Goal: Communication & Community: Answer question/provide support

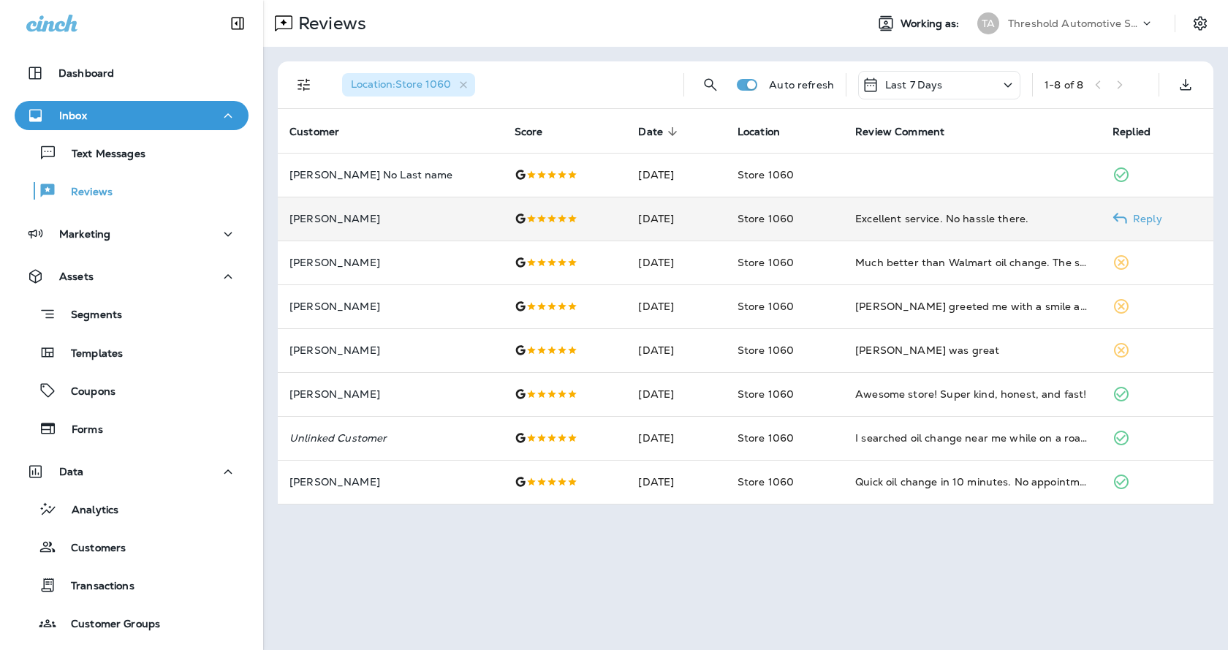
click at [1127, 220] on p "Reply" at bounding box center [1144, 219] width 35 height 12
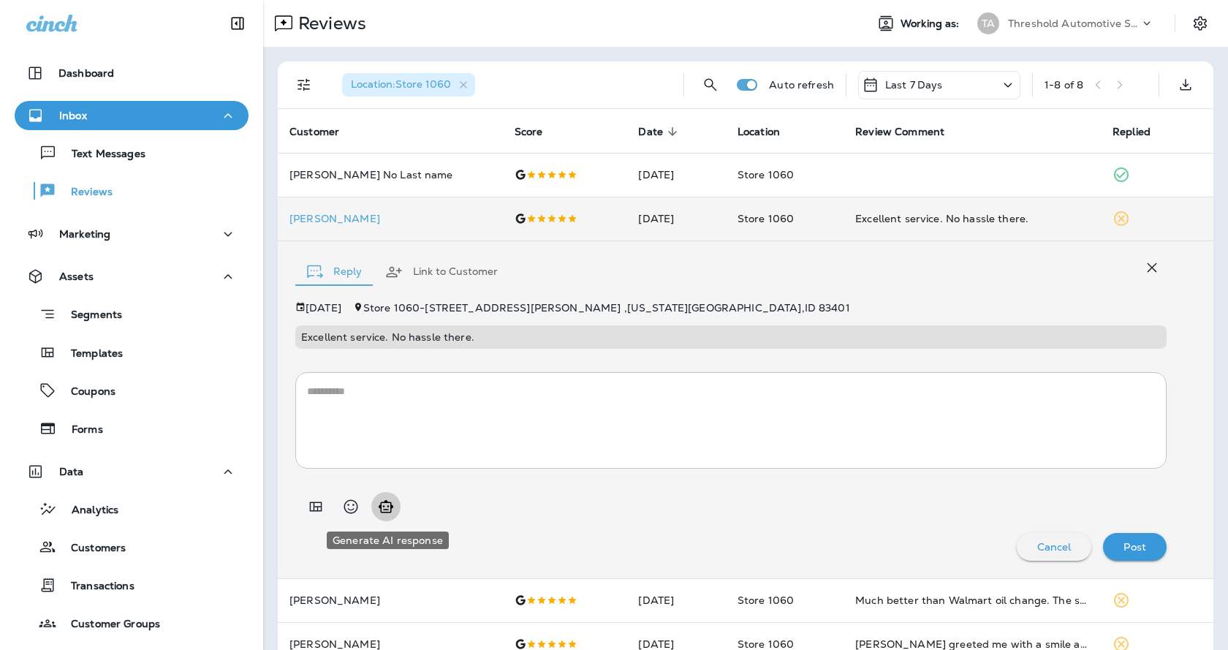
click at [384, 506] on icon "Generate AI response" at bounding box center [386, 506] width 15 height 12
type textarea "**********"
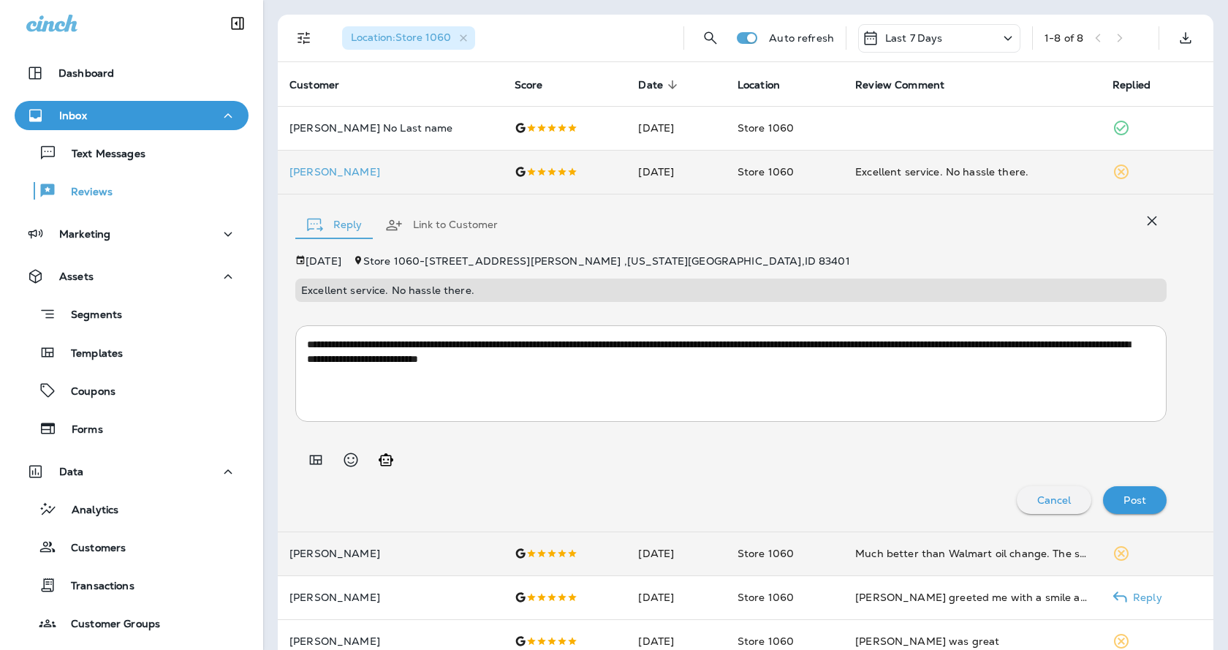
scroll to position [207, 0]
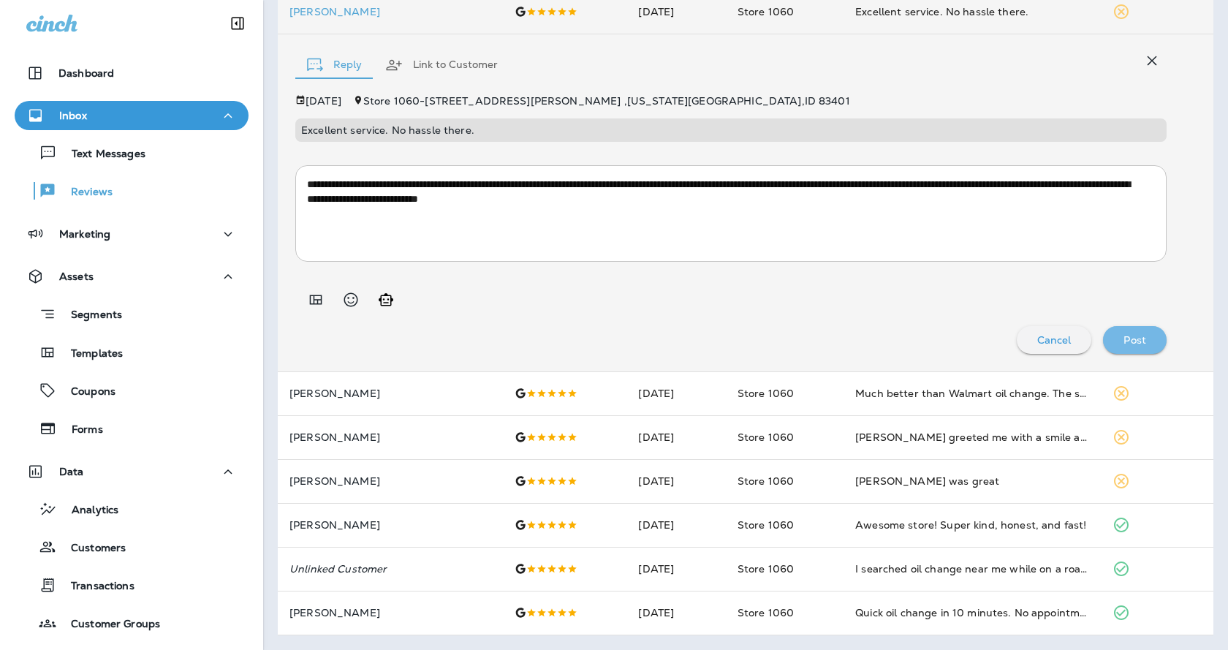
click at [1130, 340] on p "Post" at bounding box center [1135, 340] width 23 height 12
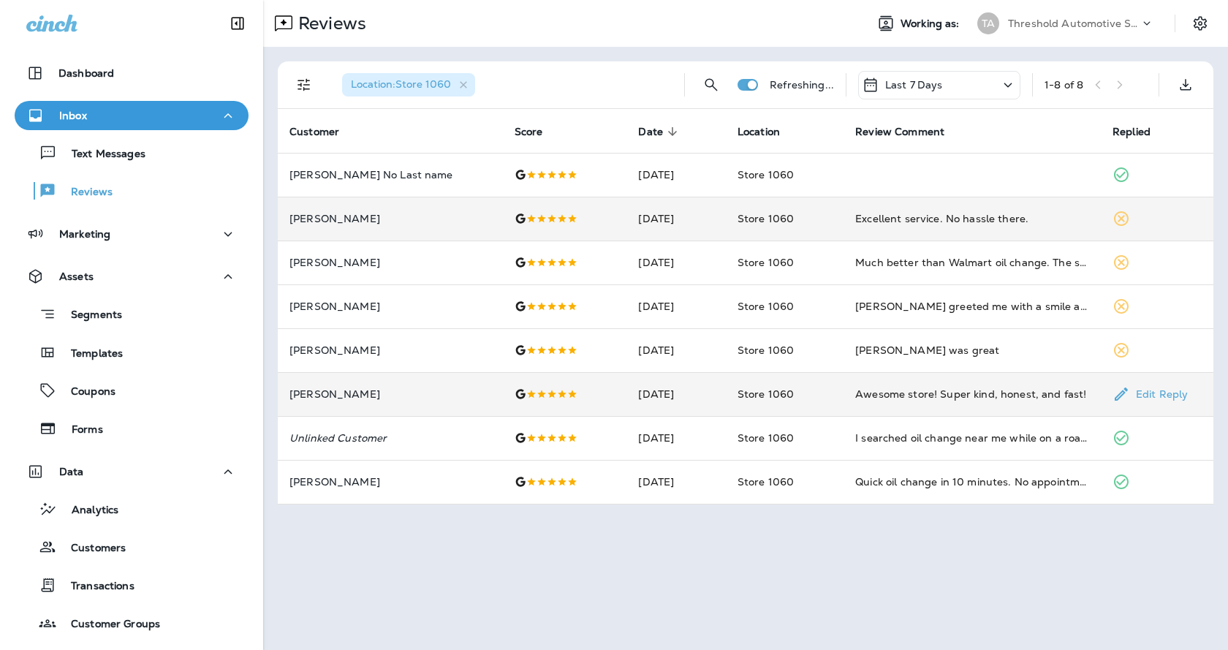
scroll to position [0, 0]
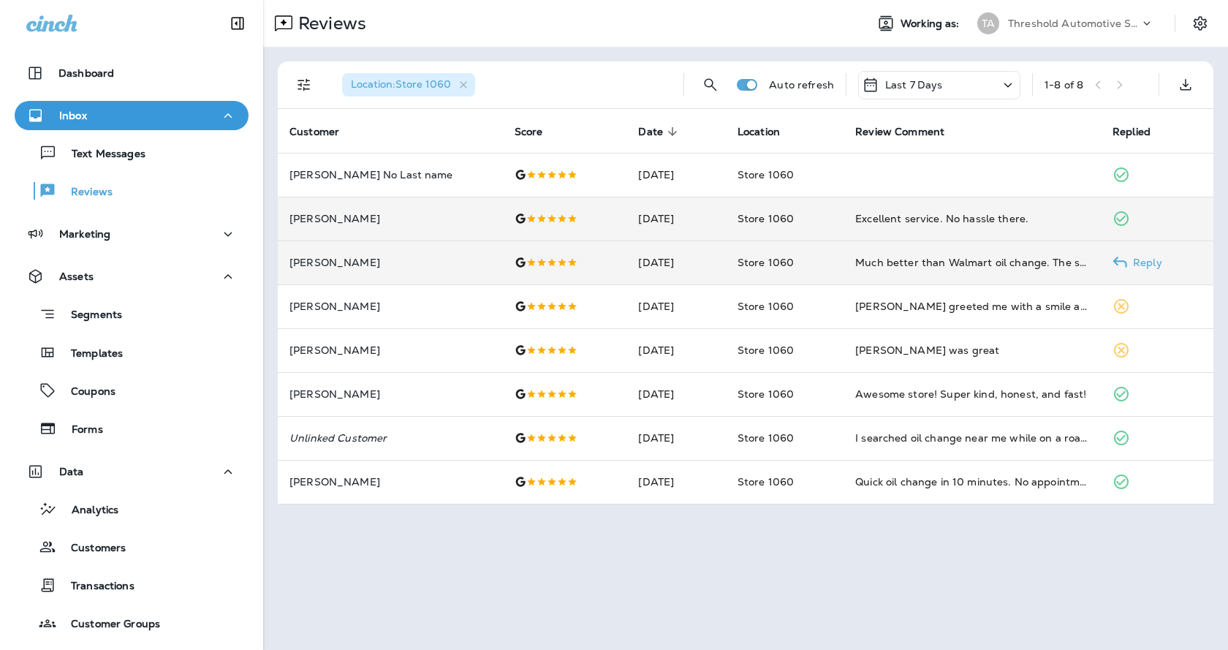
click at [1136, 256] on td "Reply" at bounding box center [1157, 263] width 113 height 44
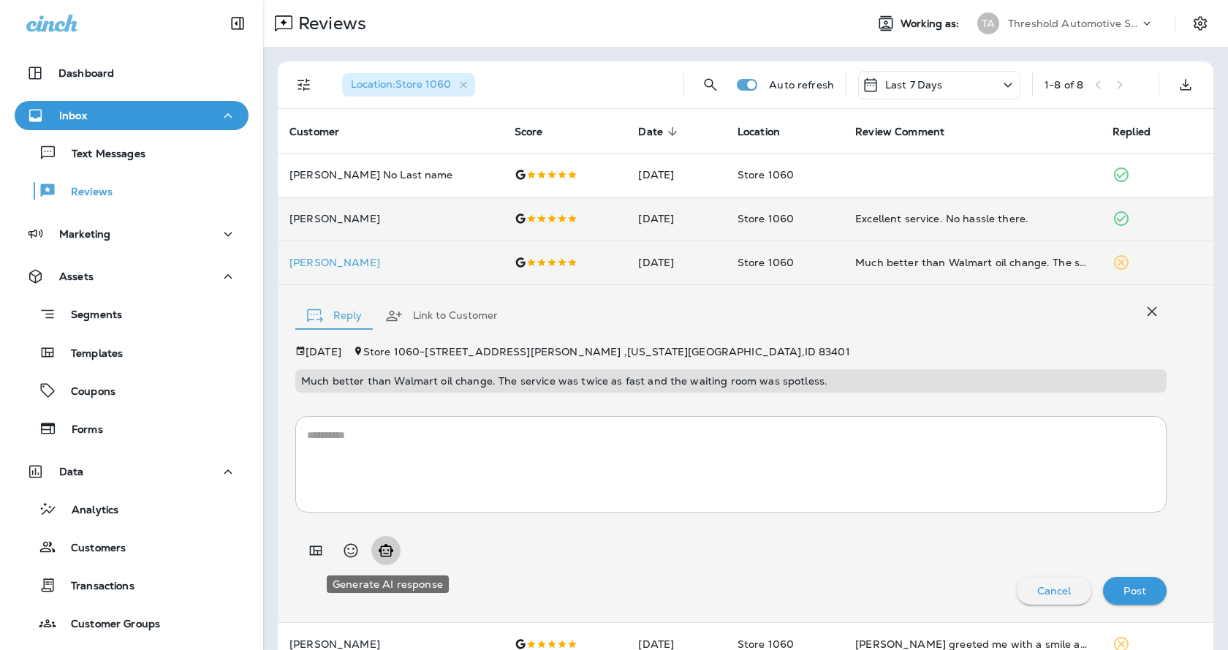
click at [389, 553] on icon "Generate AI response" at bounding box center [386, 551] width 18 height 18
type textarea "**********"
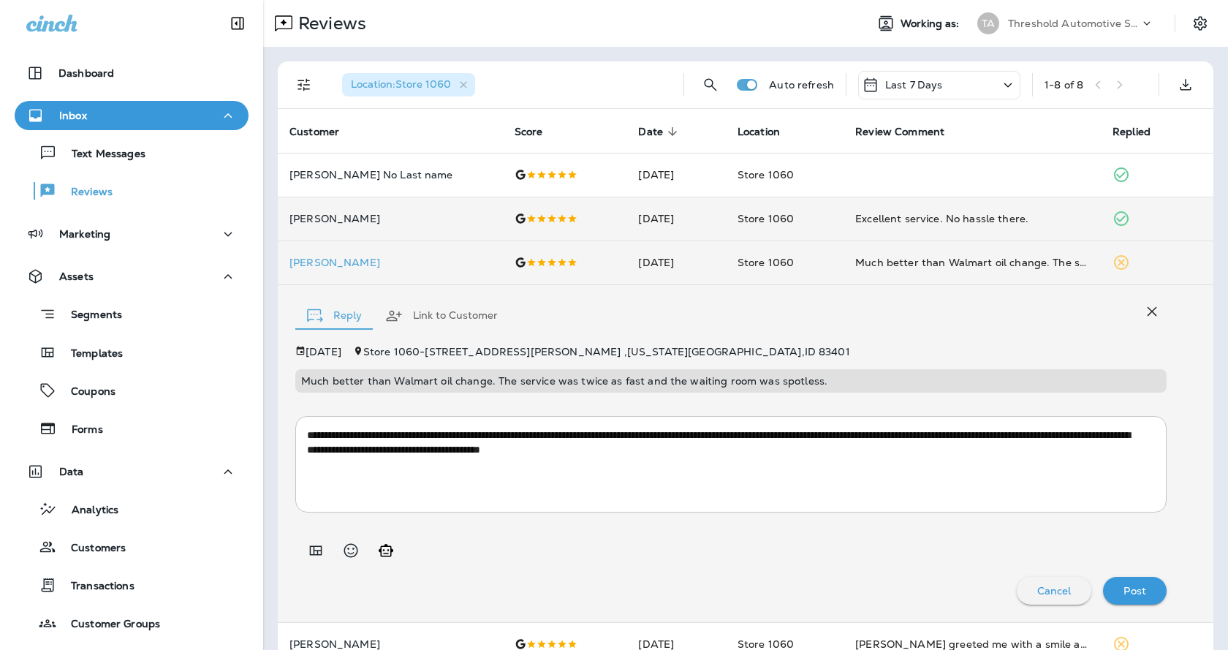
click at [1135, 587] on div "Post" at bounding box center [1135, 590] width 40 height 19
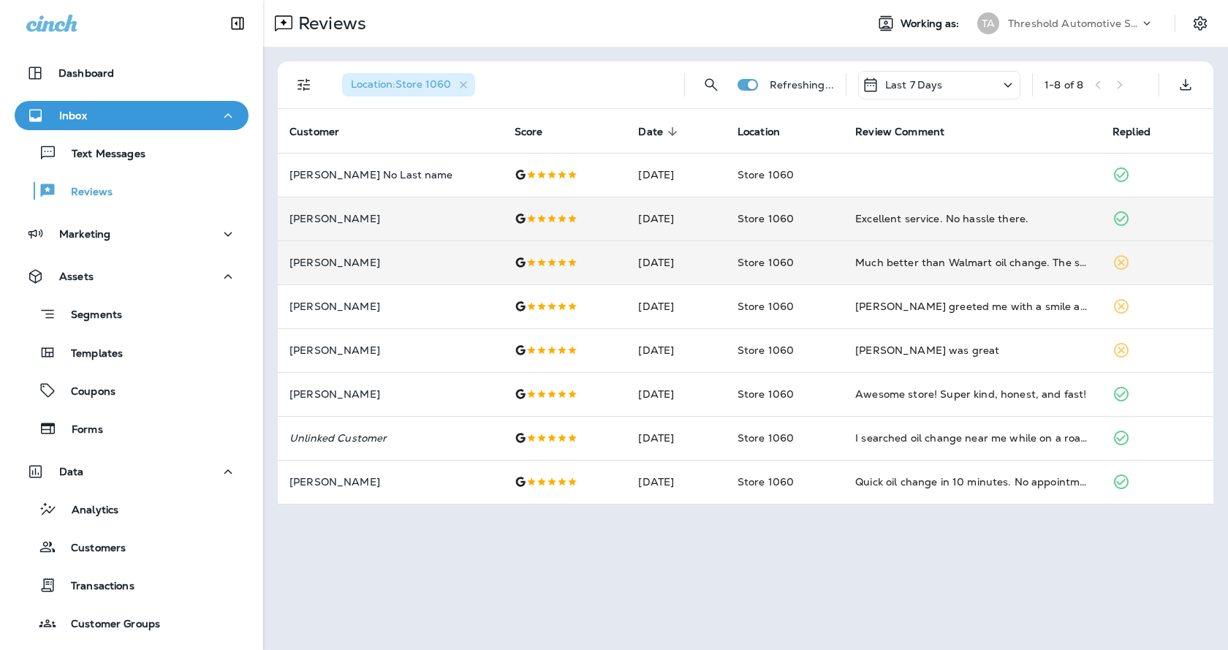
click at [1121, 584] on div "Reviews Working as: TA Threshold Automotive Service dba Grease Monkey Location …" at bounding box center [745, 325] width 965 height 650
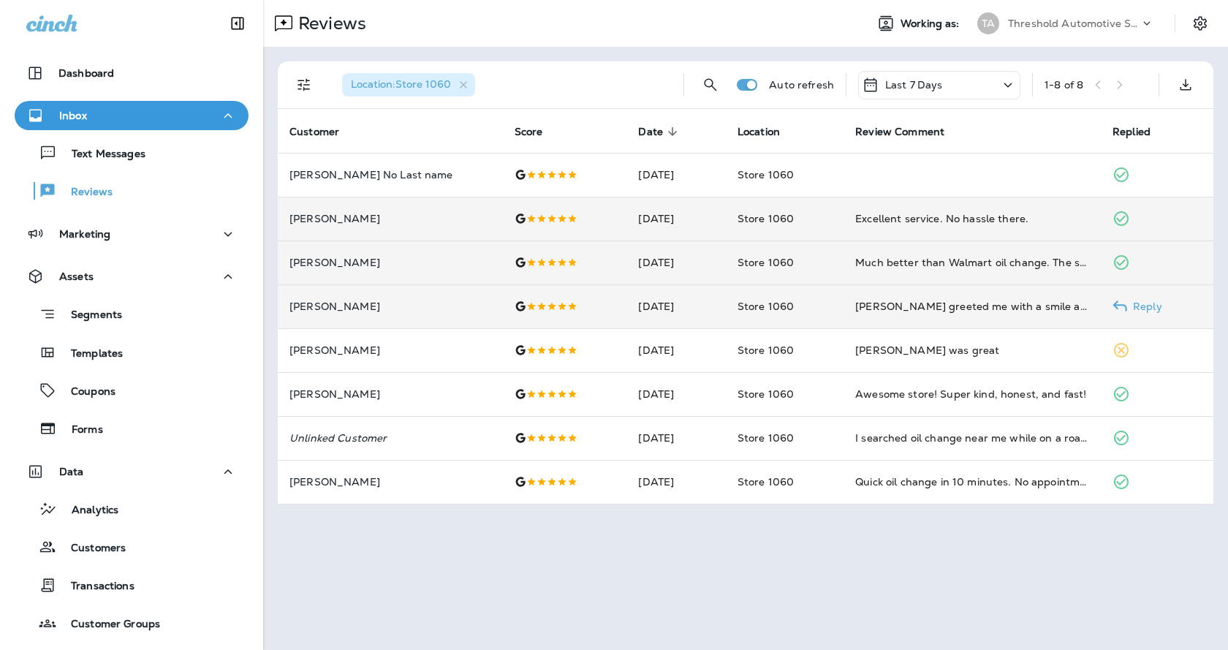
click at [1117, 302] on icon at bounding box center [1120, 306] width 15 height 15
click at [1117, 302] on td "Reply" at bounding box center [1157, 306] width 113 height 44
click at [1140, 304] on p "Reply" at bounding box center [1144, 306] width 35 height 12
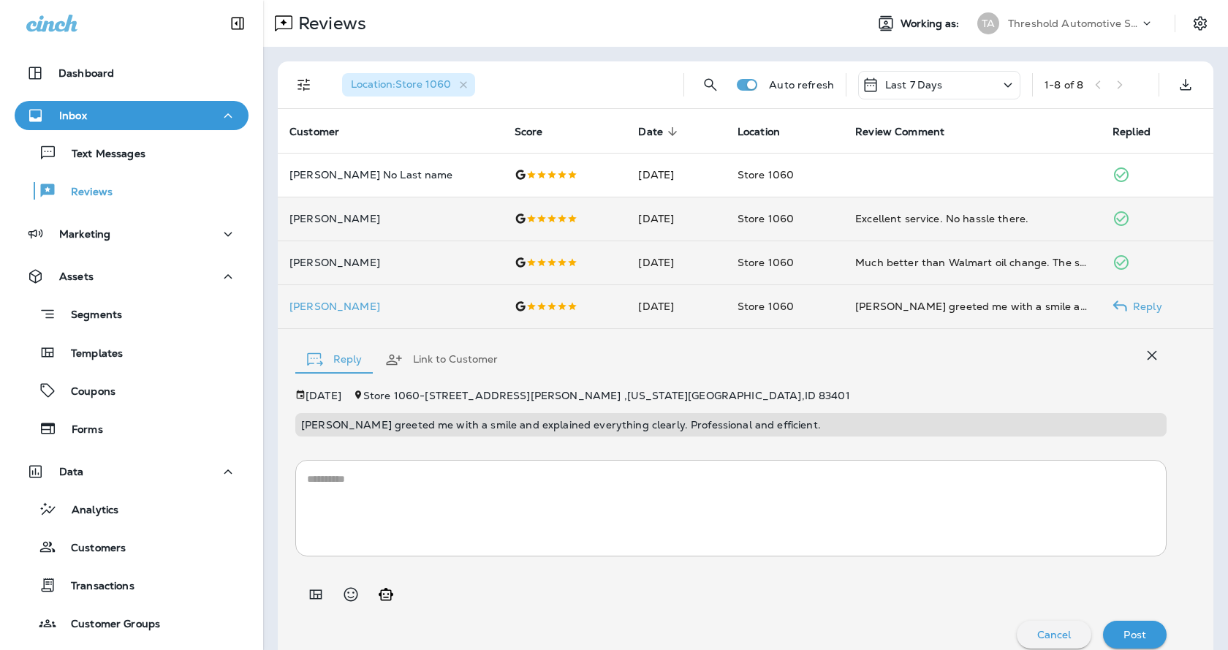
scroll to position [16, 0]
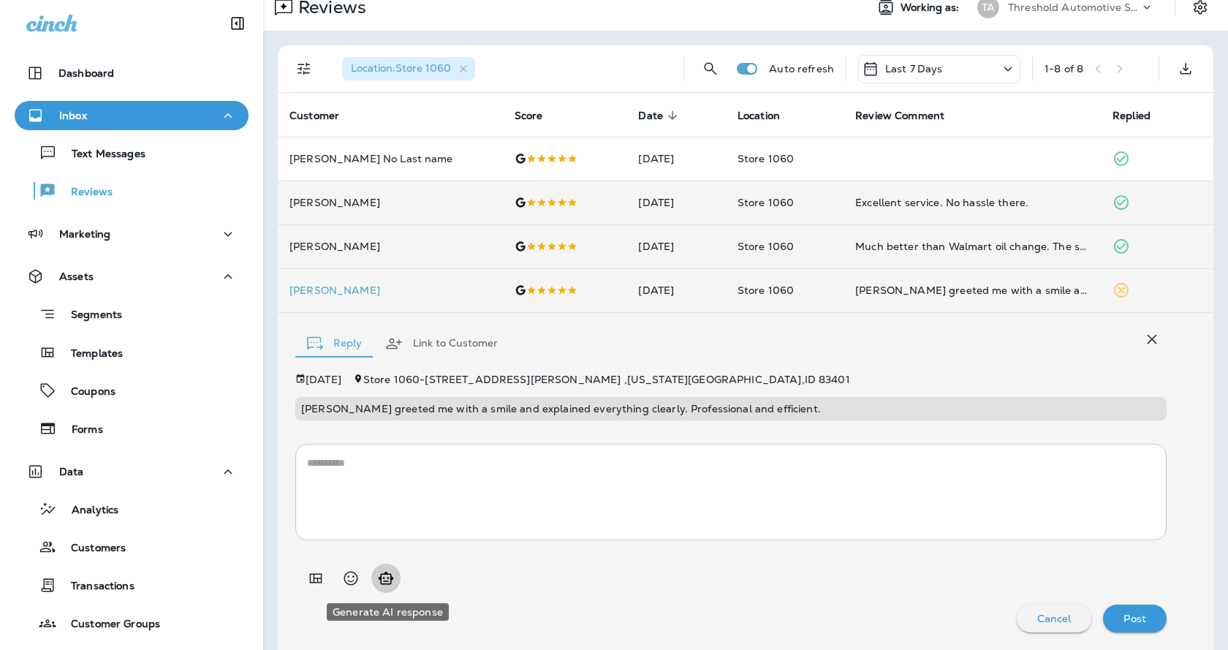
click at [378, 581] on icon "Generate AI response" at bounding box center [386, 579] width 18 height 18
type textarea "**********"
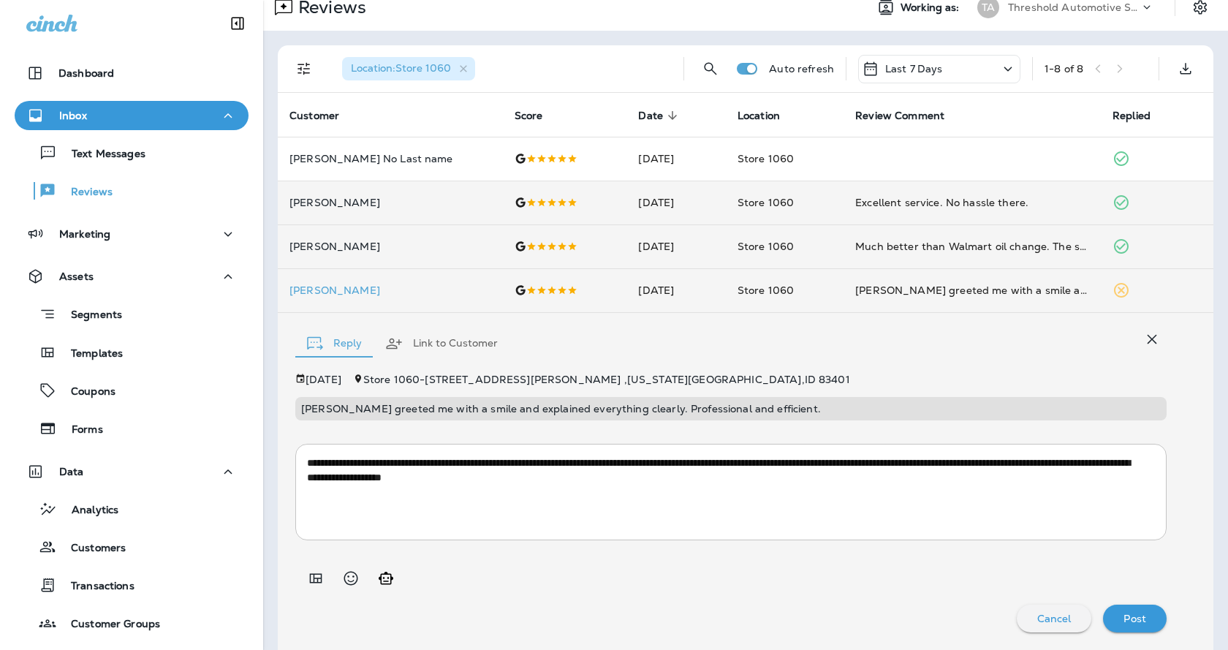
click at [1130, 618] on p "Post" at bounding box center [1135, 619] width 23 height 12
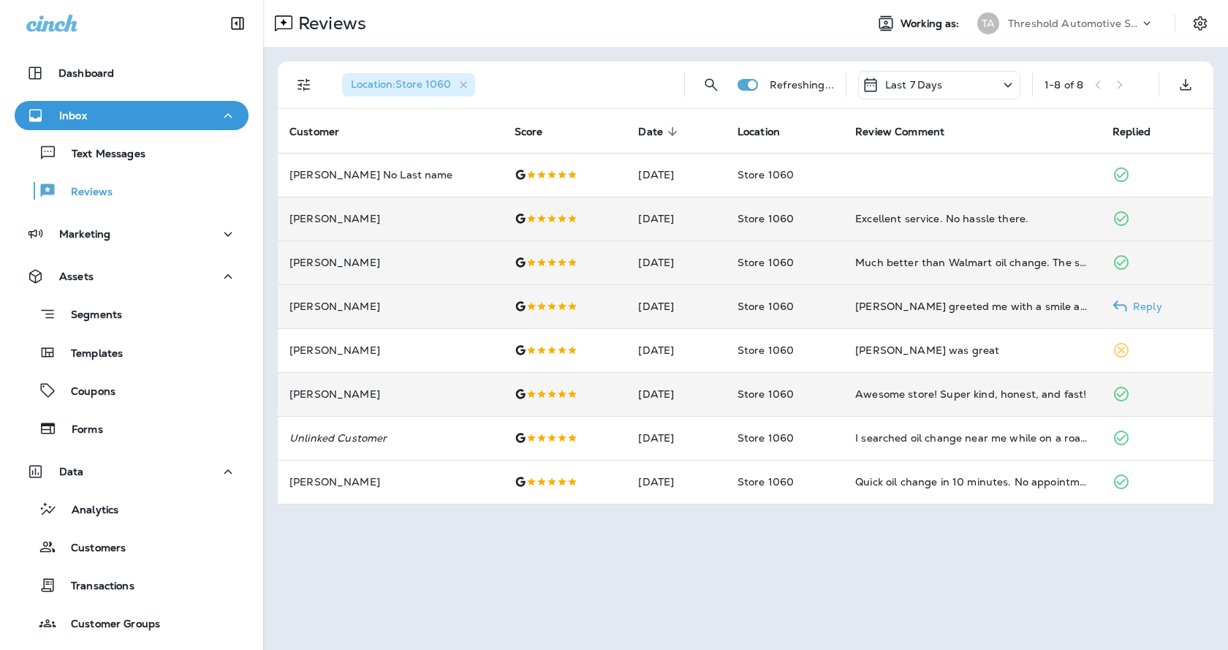
scroll to position [0, 0]
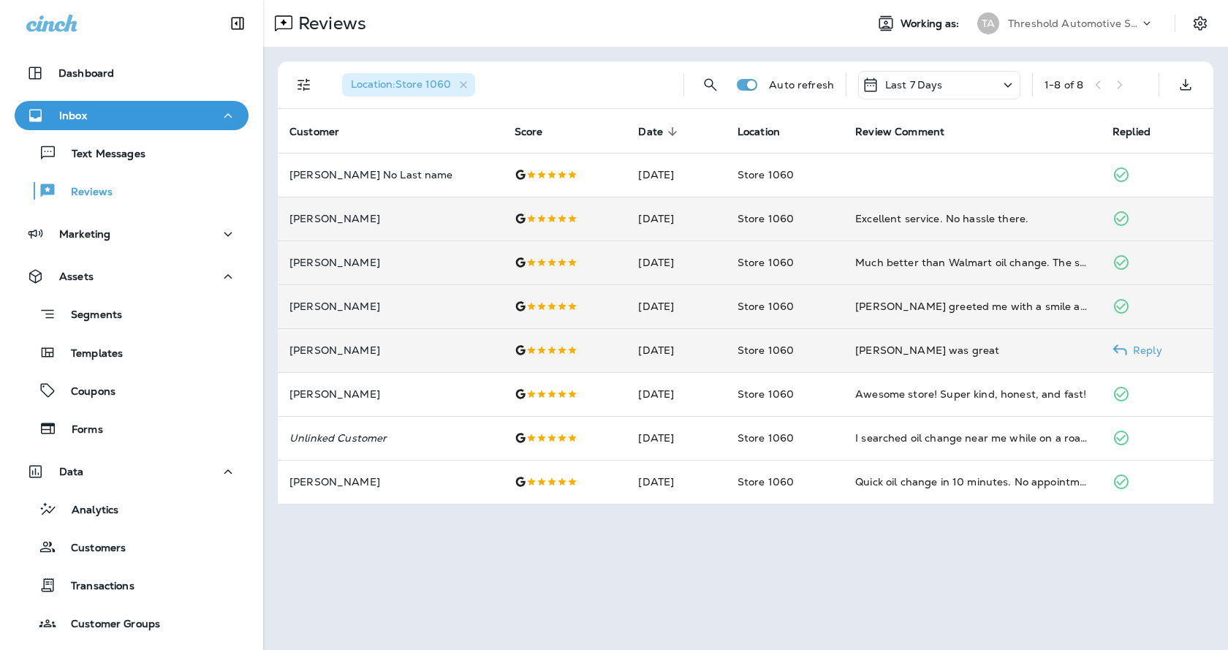
click at [1116, 349] on use at bounding box center [1120, 349] width 14 height 11
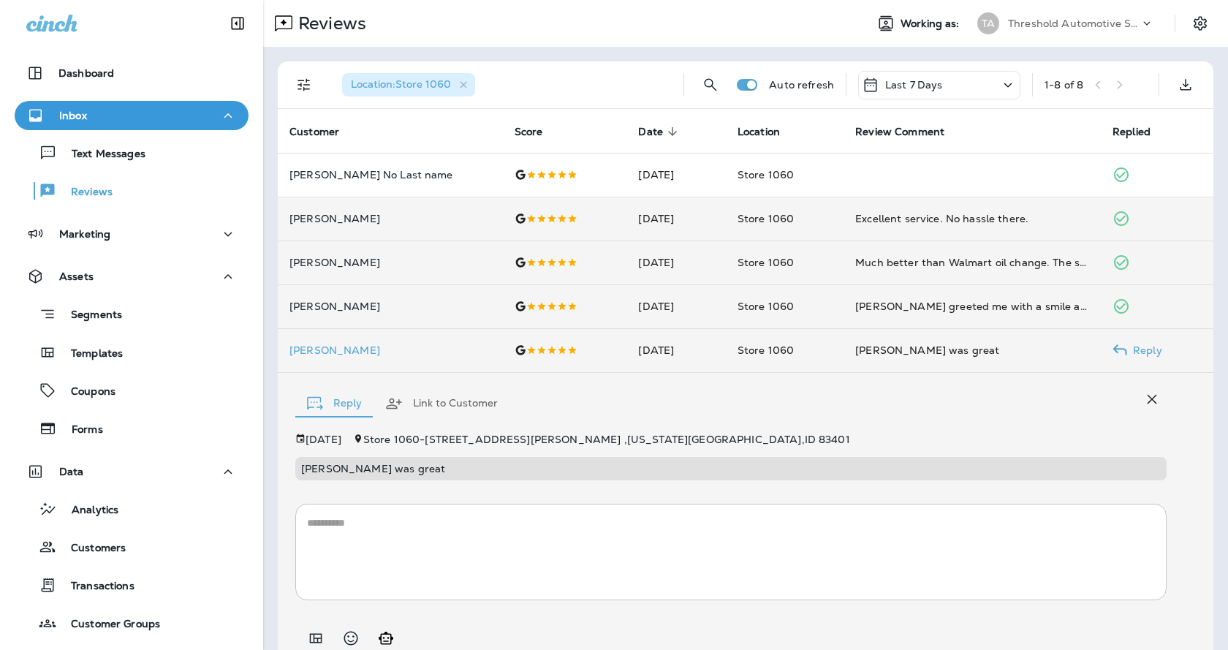
scroll to position [60, 0]
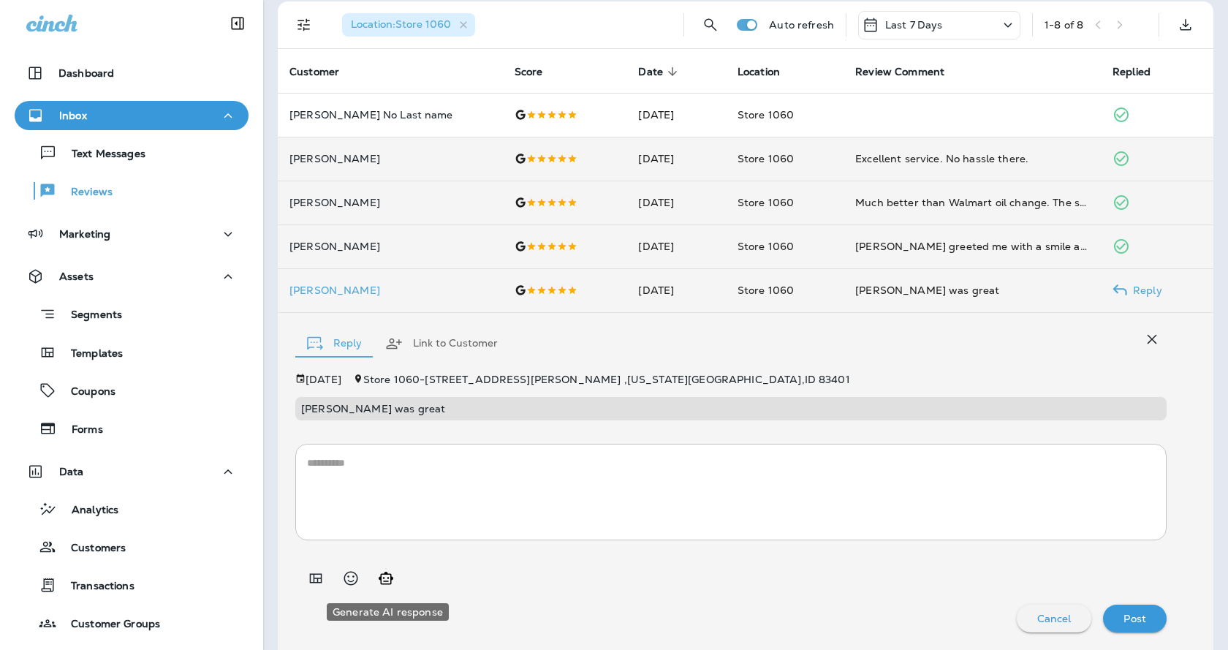
click at [383, 579] on icon "Generate AI response" at bounding box center [386, 579] width 18 height 18
type textarea "**********"
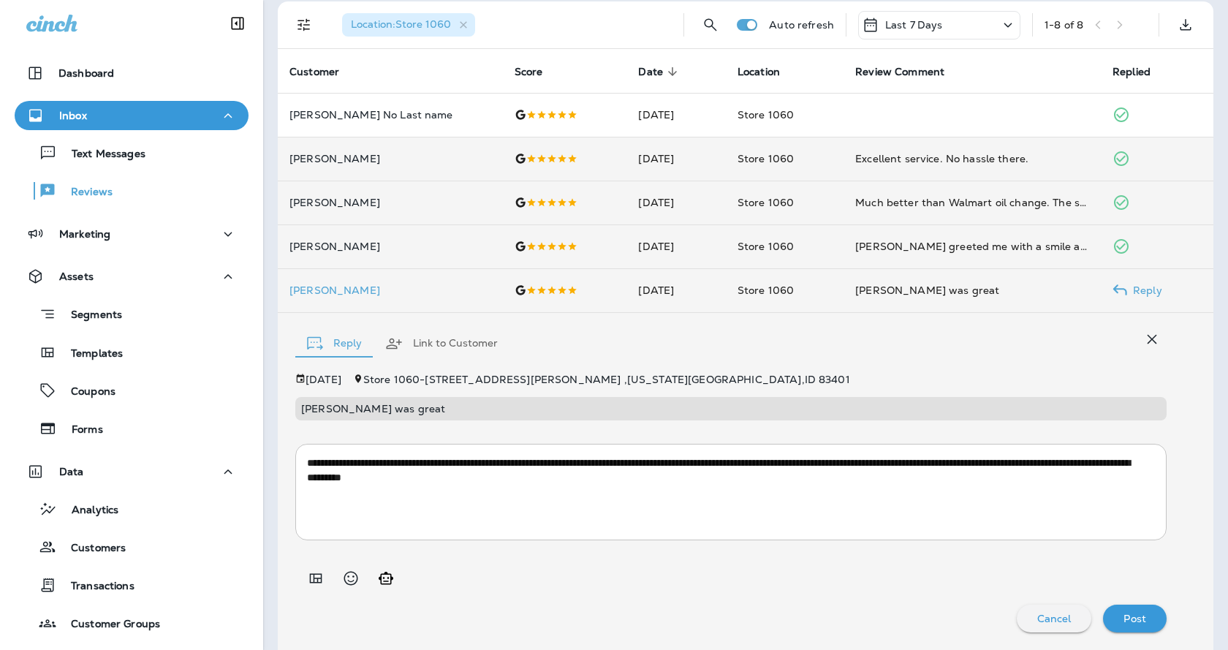
click at [1124, 622] on p "Post" at bounding box center [1135, 619] width 23 height 12
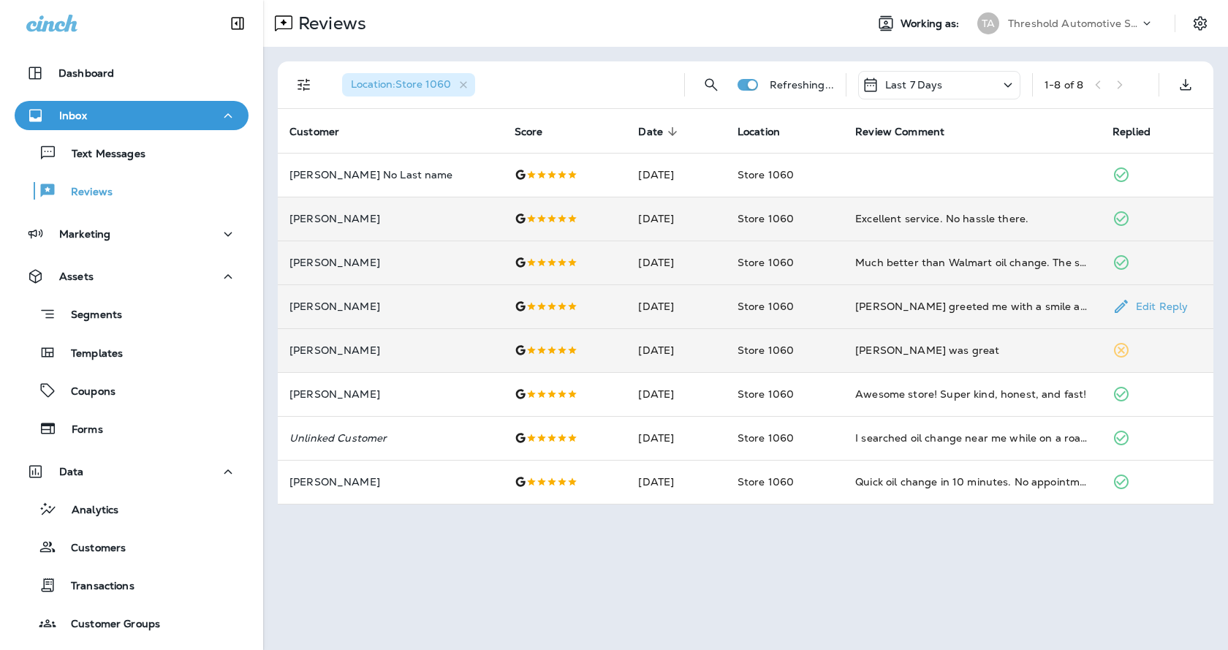
scroll to position [0, 0]
click at [464, 83] on icon "button" at bounding box center [464, 85] width 12 height 12
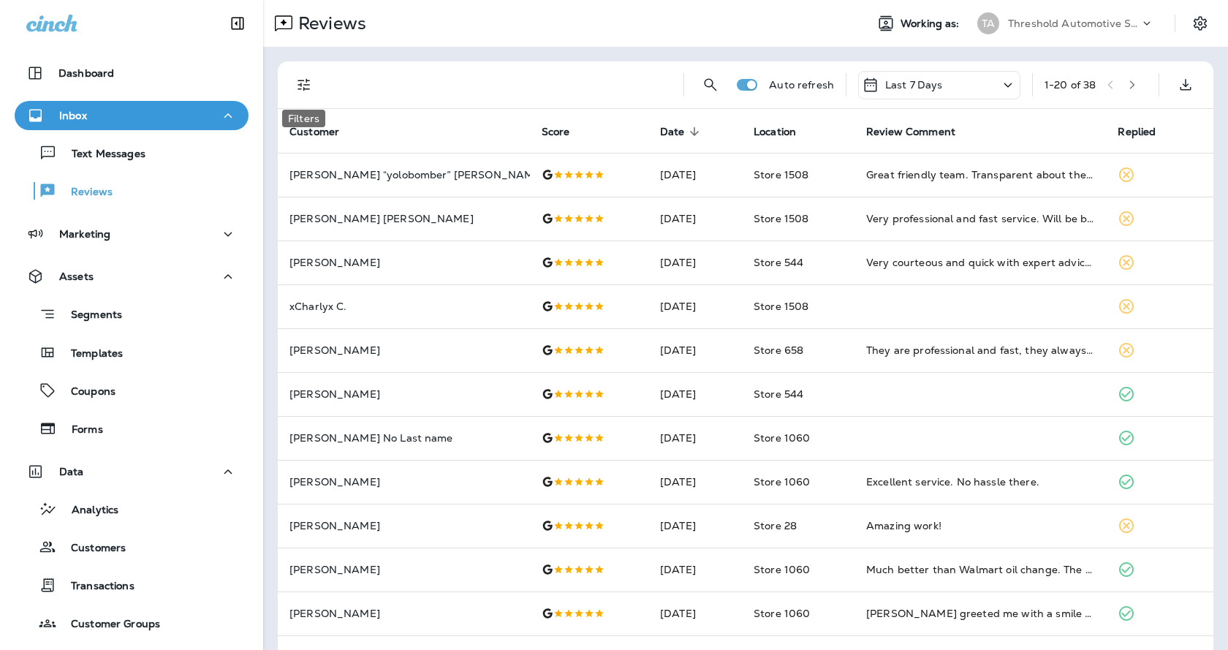
click at [297, 82] on icon "Filters" at bounding box center [304, 85] width 18 height 18
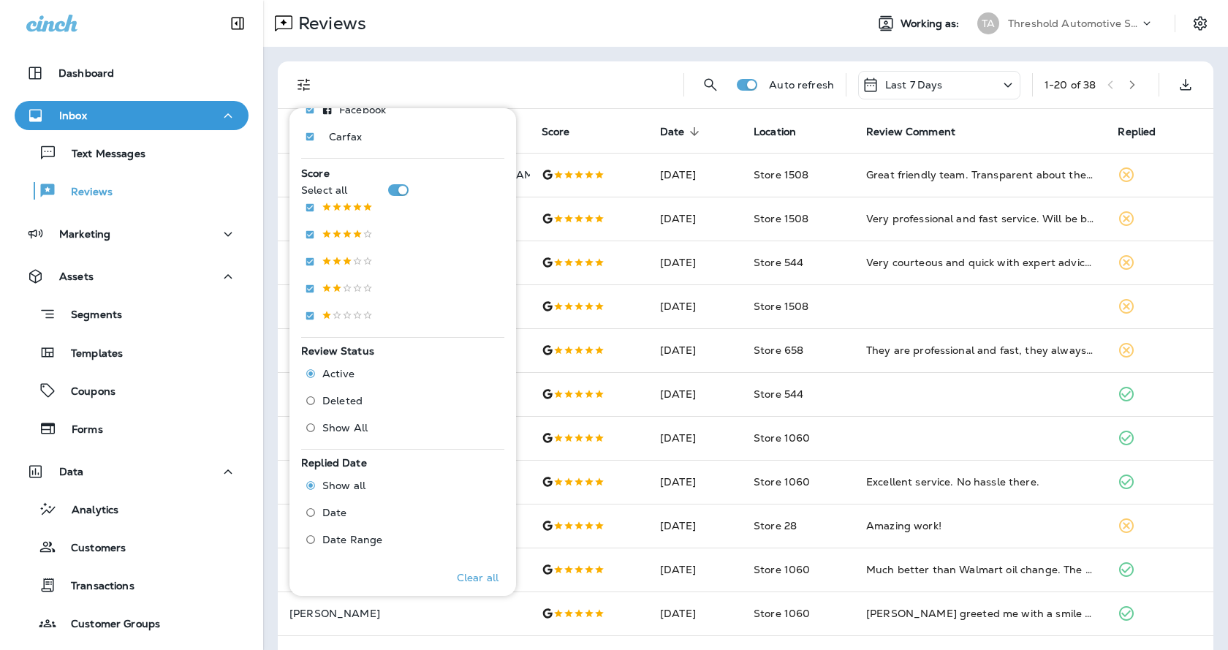
scroll to position [366, 0]
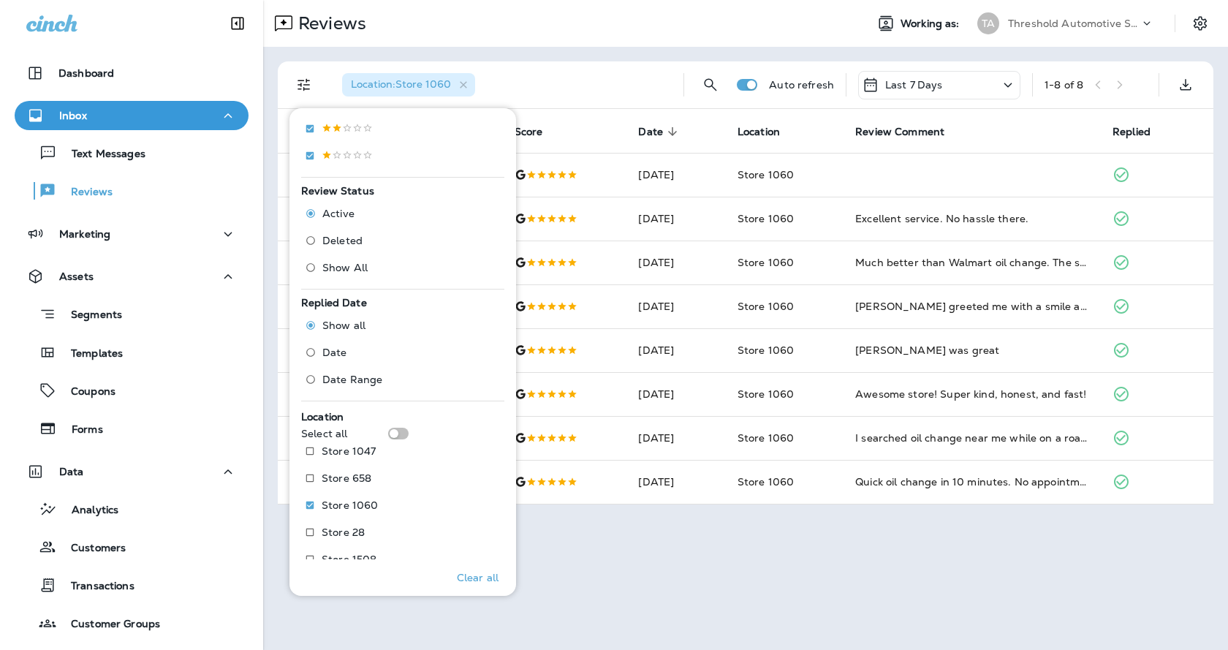
click at [779, 555] on div "Reviews Working as: TA Threshold Automotive Service dba Grease Monkey Location …" at bounding box center [745, 325] width 965 height 650
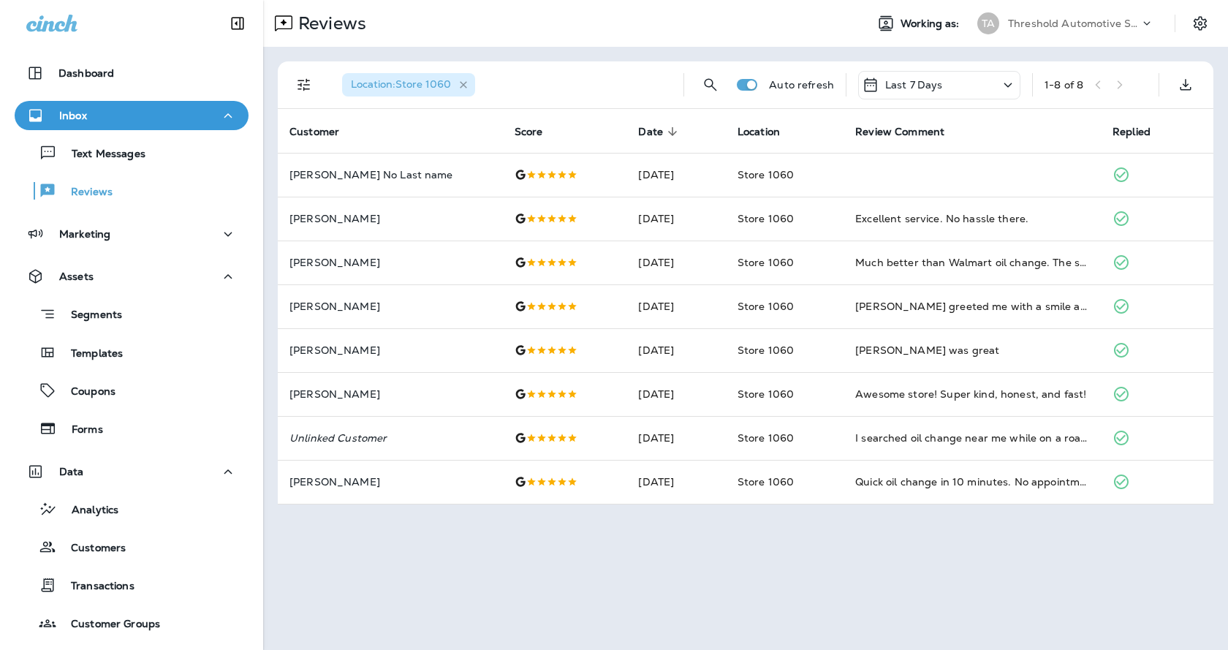
click at [466, 83] on icon "button" at bounding box center [463, 84] width 7 height 7
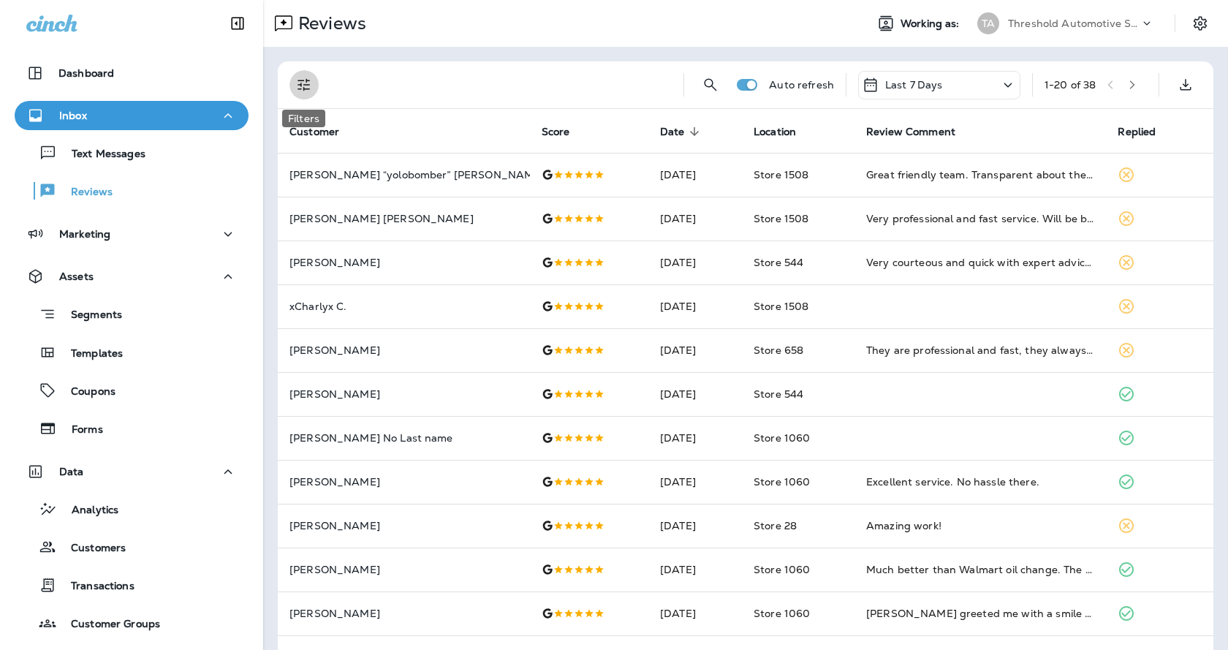
click at [302, 80] on icon "Filters" at bounding box center [304, 85] width 18 height 18
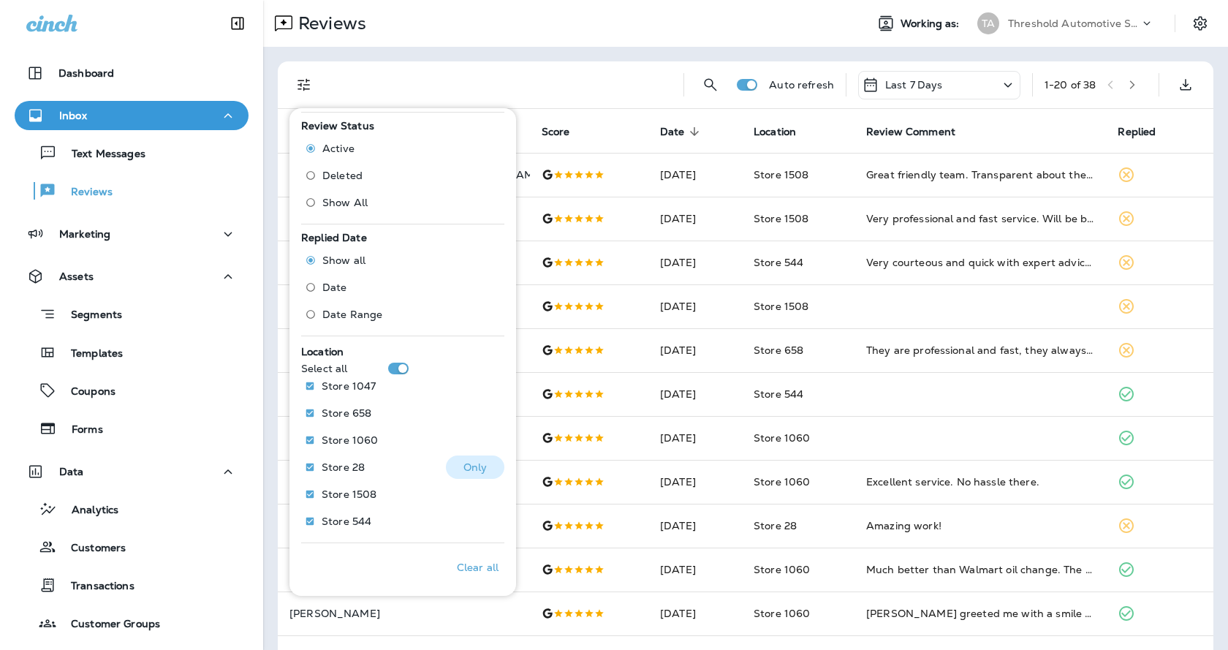
scroll to position [432, 0]
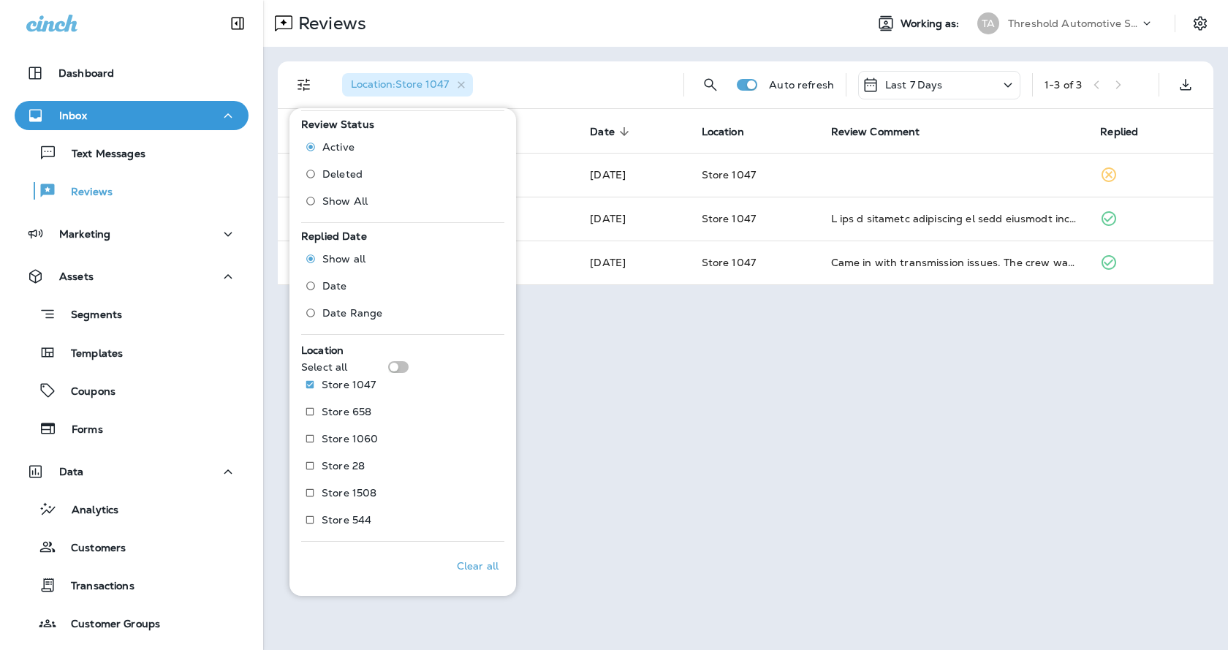
click at [651, 516] on div "Reviews Working as: TA Threshold Automotive Service dba Grease Monkey Location …" at bounding box center [745, 325] width 965 height 650
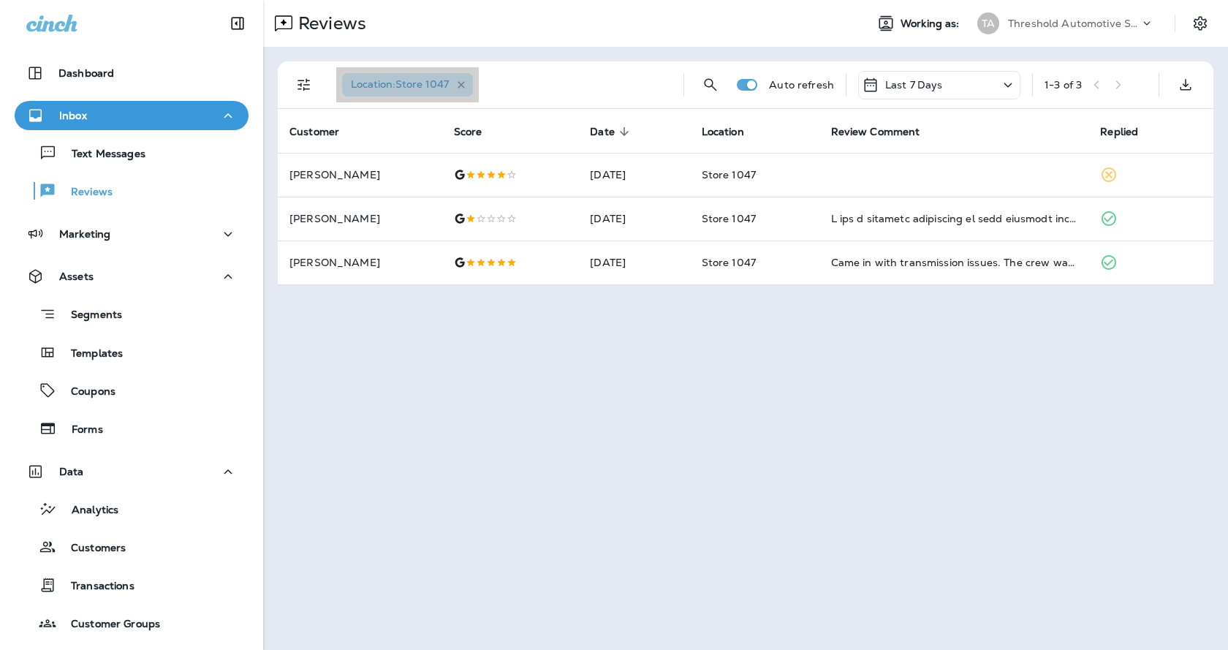
click at [458, 86] on icon "button" at bounding box center [461, 85] width 12 height 12
